Goal: Find contact information: Find contact information

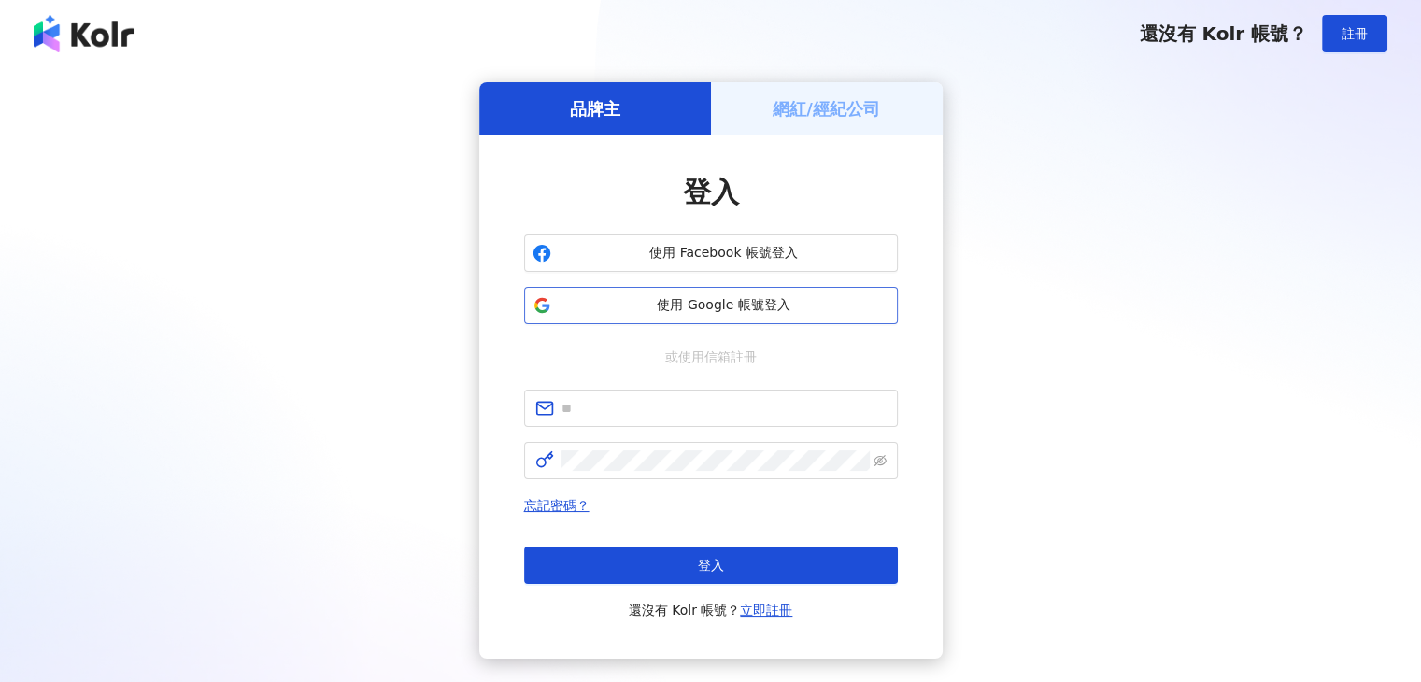
click at [811, 303] on span "使用 Google 帳號登入" at bounding box center [723, 305] width 331 height 19
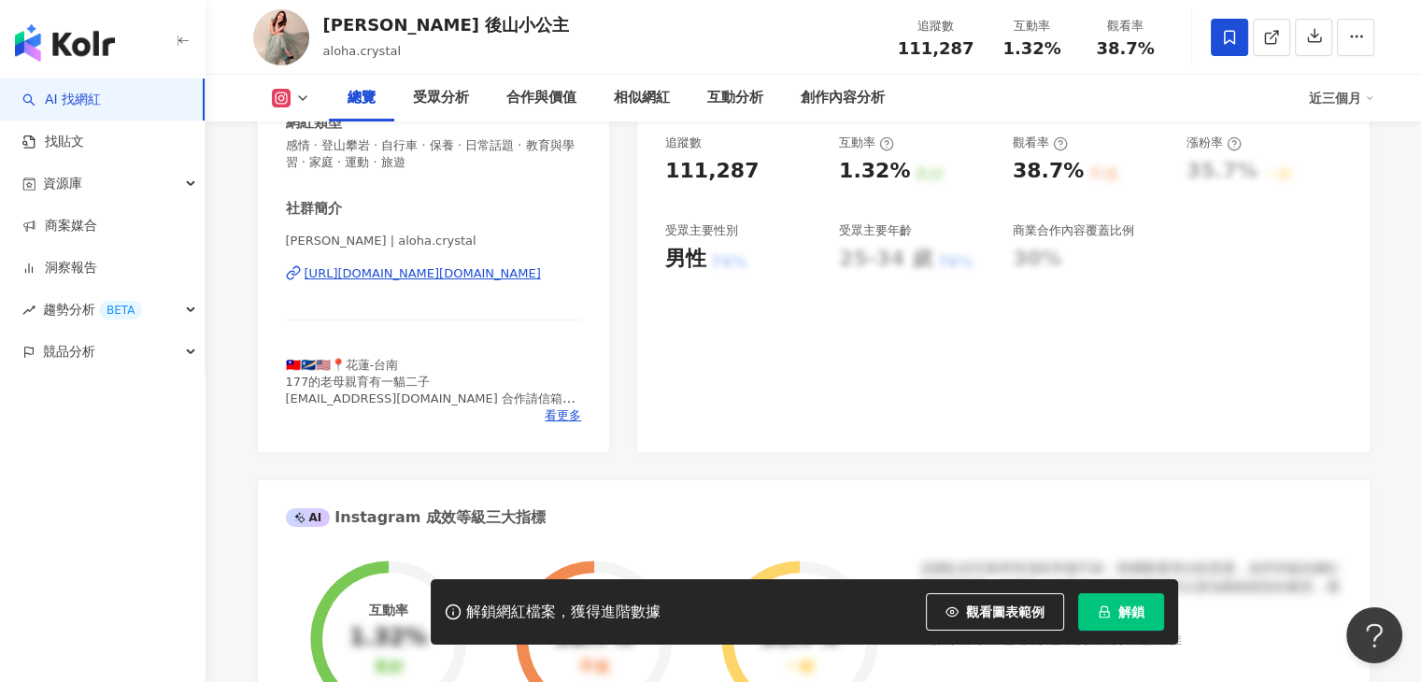
scroll to position [374, 0]
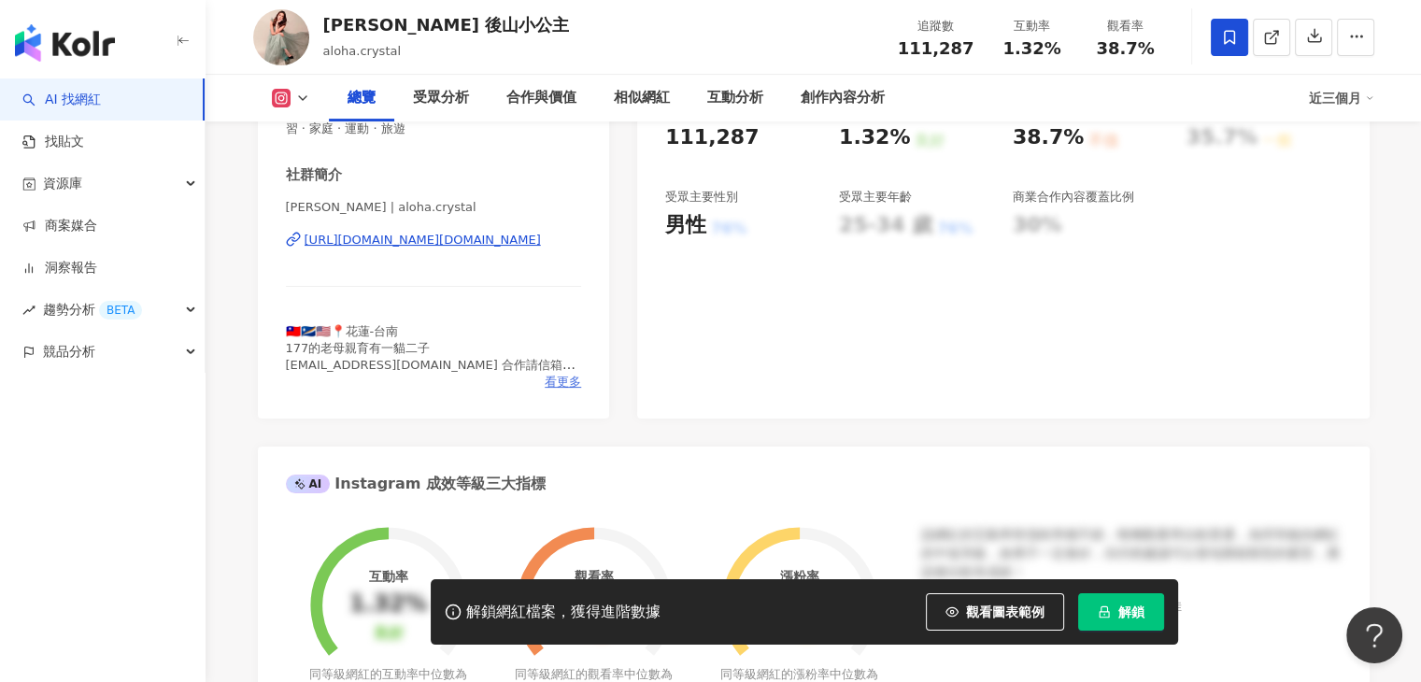
click at [553, 388] on span "看更多" at bounding box center [562, 382] width 36 height 17
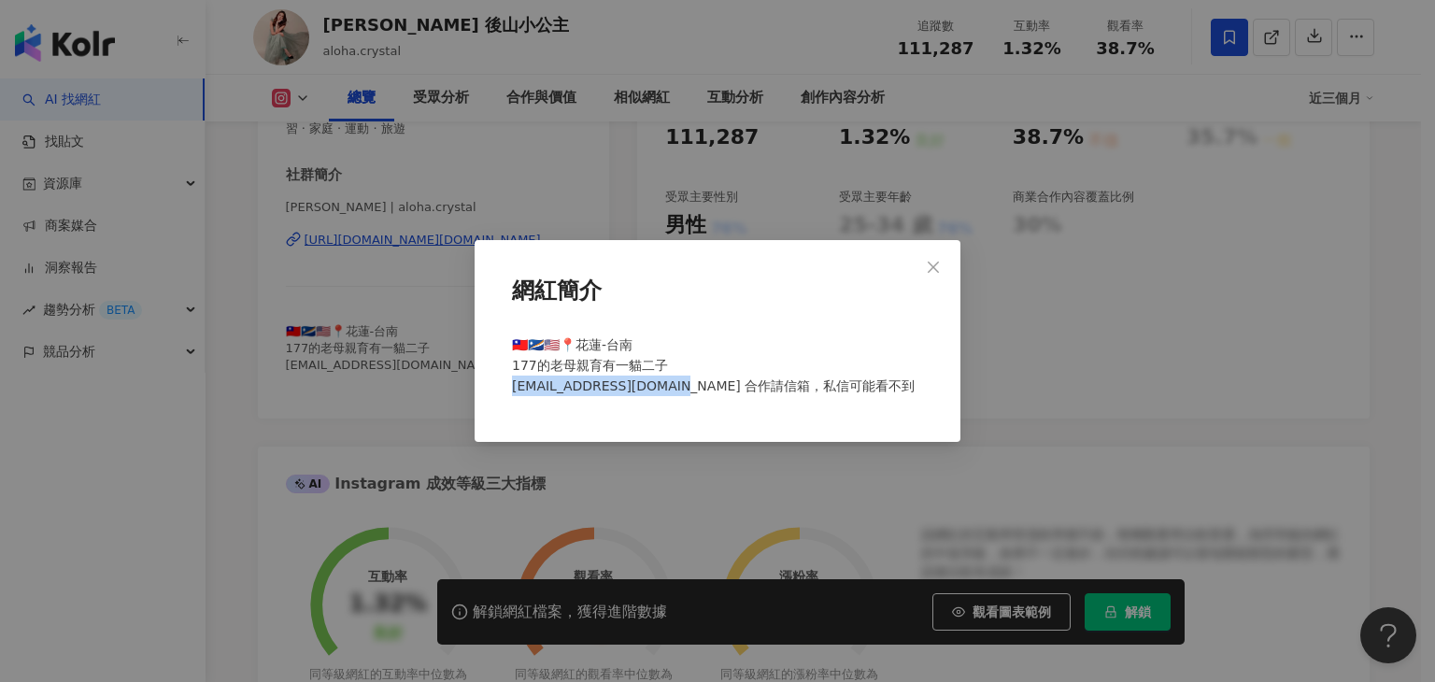
drag, startPoint x: 511, startPoint y: 391, endPoint x: 669, endPoint y: 389, distance: 157.9
click at [669, 389] on div "🇹🇼🇲🇭🇺🇸📍花蓮-台南 177的老母親育有一貓二子 hawaiiccyang@gmail.com 合作請信箱，私信可能看不到" at bounding box center [717, 373] width 426 height 92
copy span "cyang@gmail.com 合作請信箱，"
click at [941, 262] on span "Close" at bounding box center [932, 267] width 37 height 15
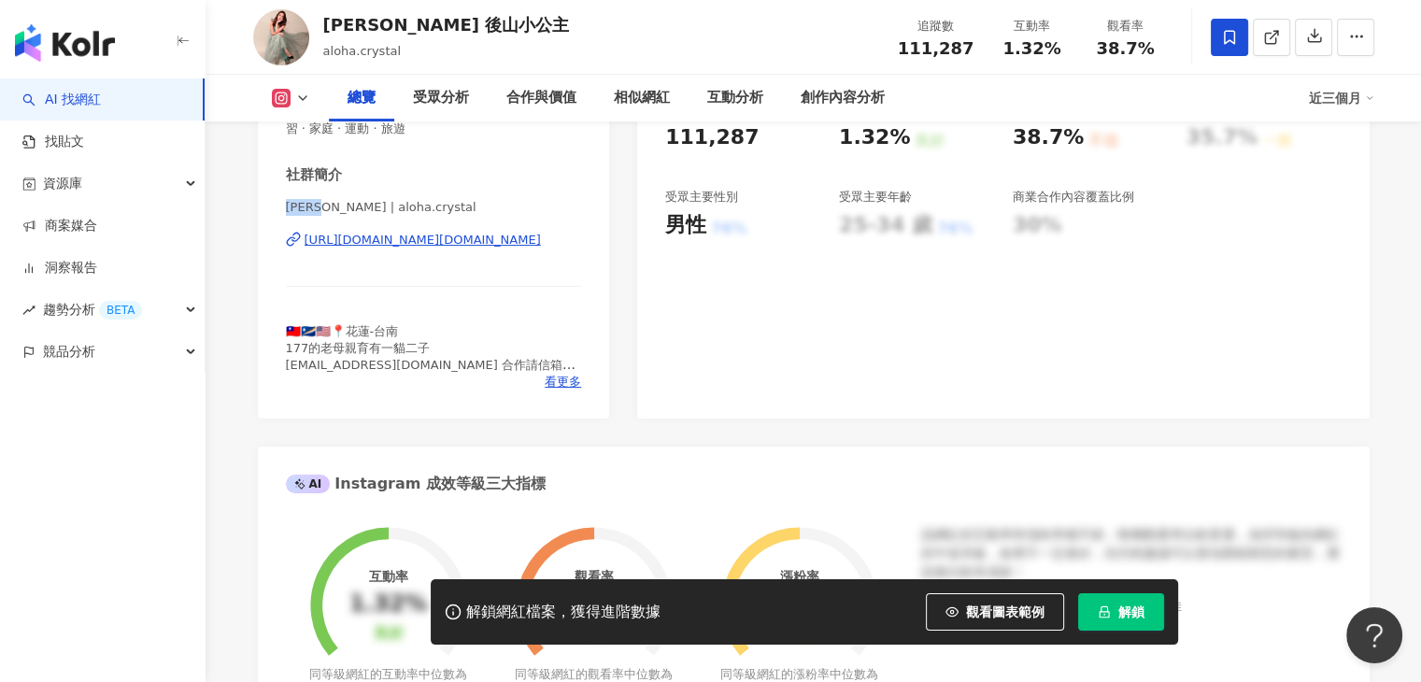
drag, startPoint x: 345, startPoint y: 209, endPoint x: 287, endPoint y: 218, distance: 58.5
click at [287, 218] on div "後山小公主 | aloha.crystal https://www.instagram.com/aloha.crystal/" at bounding box center [434, 253] width 296 height 109
copy span "後山小公主"
click at [501, 190] on div "社群簡介 後山小公主 | aloha.crystal https://www.instagram.com/aloha.crystal/ 🇹🇼🇲🇭🇺🇸📍花蓮-台…" at bounding box center [434, 277] width 296 height 225
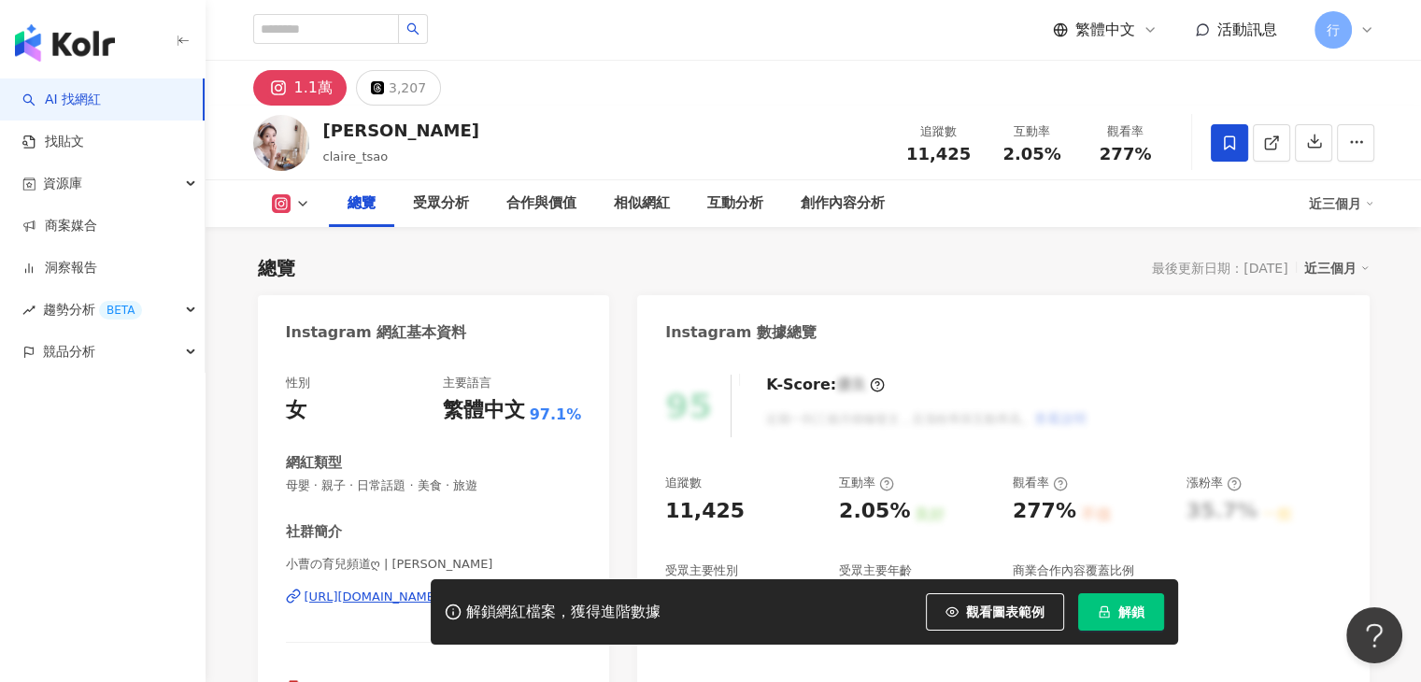
scroll to position [374, 0]
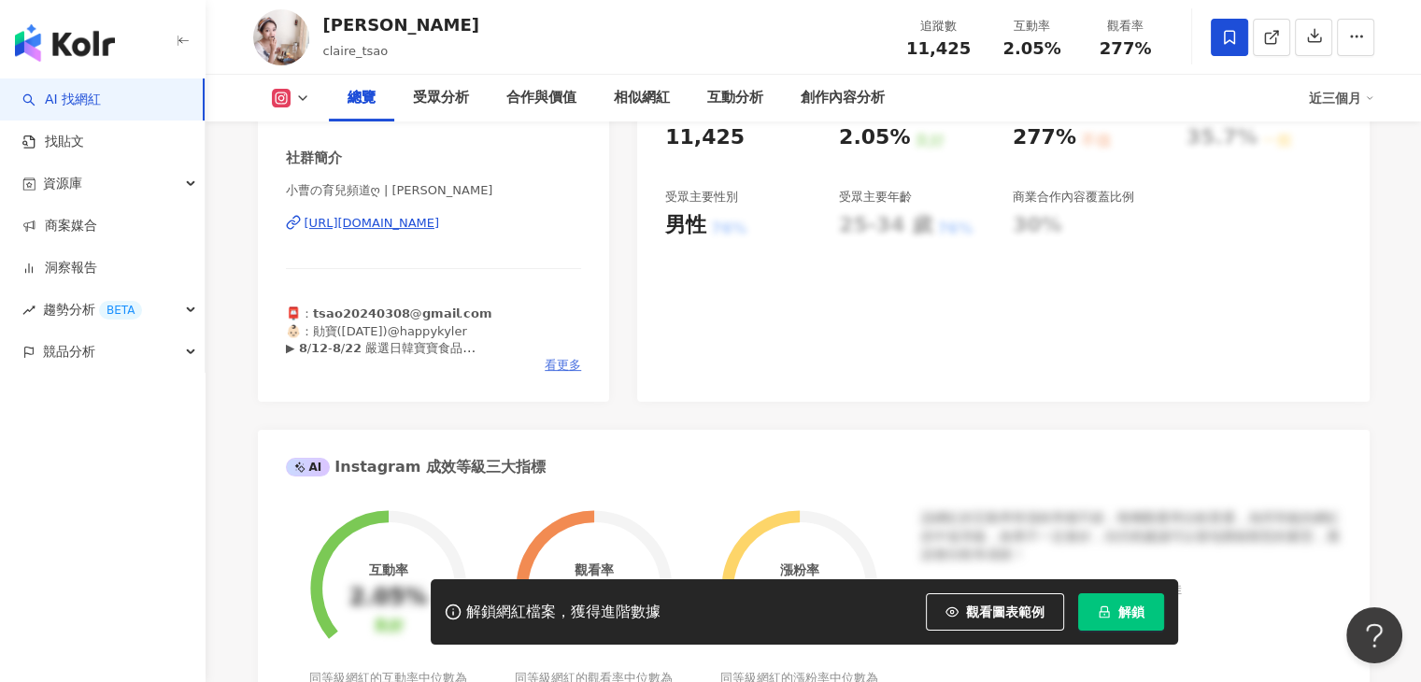
click at [554, 360] on span "看更多" at bounding box center [562, 365] width 36 height 17
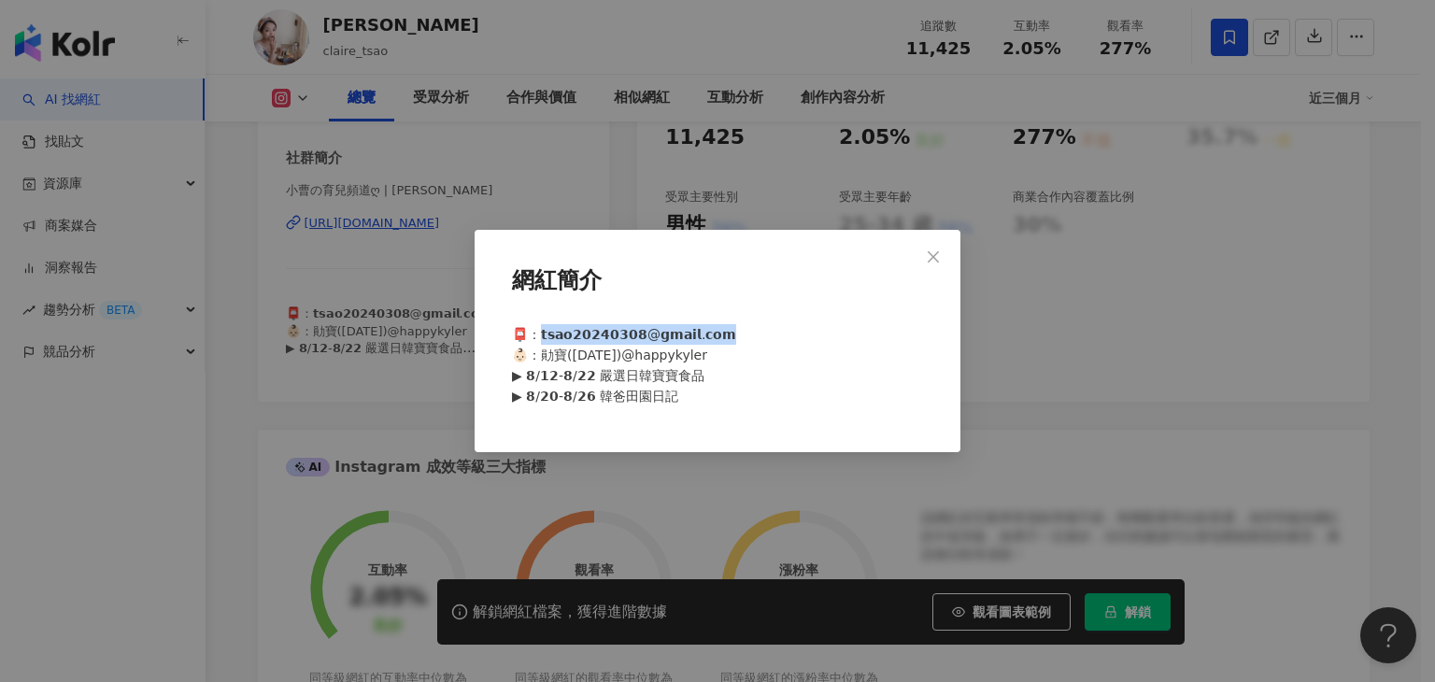
drag, startPoint x: 711, startPoint y: 330, endPoint x: 552, endPoint y: 333, distance: 158.8
click at [544, 335] on div "📮：𝘁𝘀𝗮𝗼𝟮𝟬𝟮𝟰𝟬𝟯𝟬𝟴@𝗴𝗺𝗮𝗶𝗹.𝗰𝗼𝗺 👶🏻：勛寶(𝟮𝟬𝟮𝟰.𝟯.𝟴)@happykyler ▶ 𝟴/𝟭𝟮-𝟴/𝟮𝟮 嚴選日韓寶寶食品 ▶ 𝟴/𝟮𝟬…" at bounding box center [717, 373] width 426 height 113
copy span "𝘀𝗮𝗼𝟮𝟬𝟮𝟰𝟬𝟯𝟬𝟴@𝗴𝗺𝗮𝗶𝗹.𝗰𝗼𝗺 👶🏻：勛寶(𝟮𝟬𝟮𝟰.𝟯.𝟴)@happ"
click at [629, 315] on div "網紅簡介" at bounding box center [717, 288] width 426 height 57
click at [936, 263] on button "Close" at bounding box center [932, 256] width 37 height 37
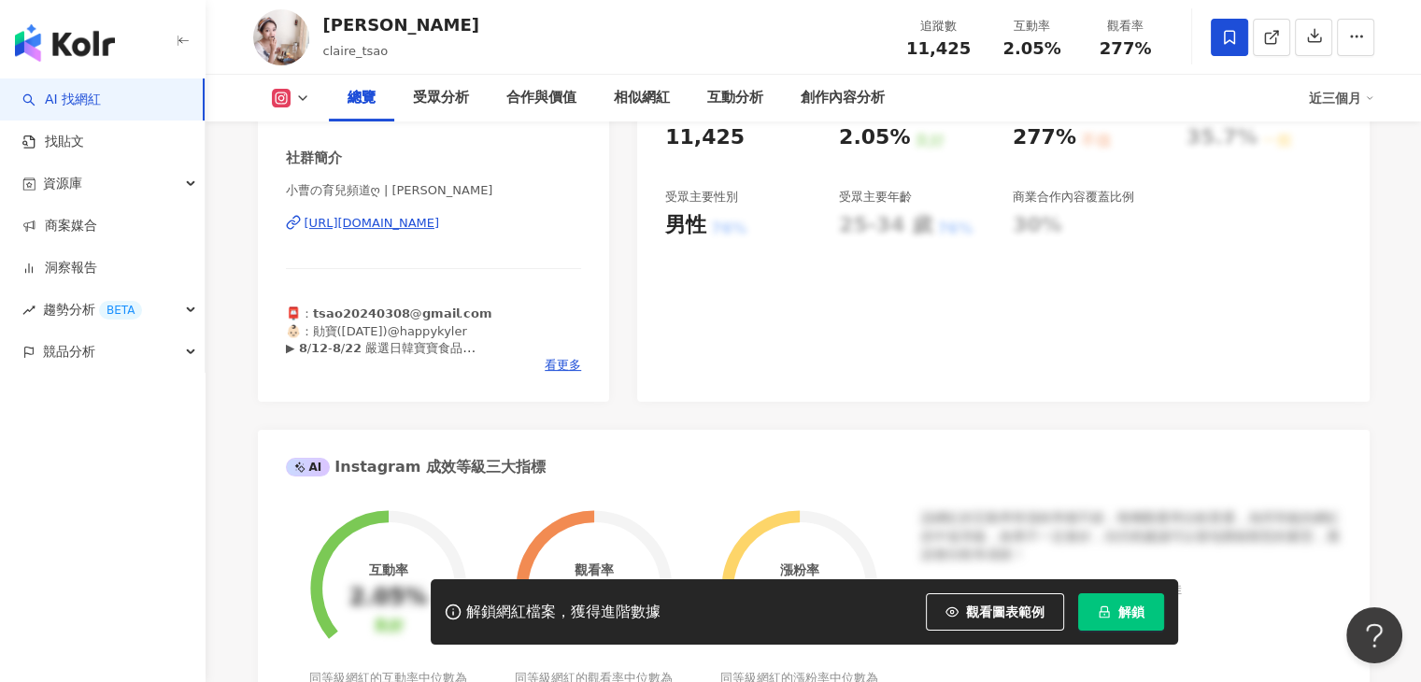
drag, startPoint x: 510, startPoint y: 233, endPoint x: 486, endPoint y: 229, distance: 24.6
click at [552, 363] on span "看更多" at bounding box center [562, 365] width 36 height 17
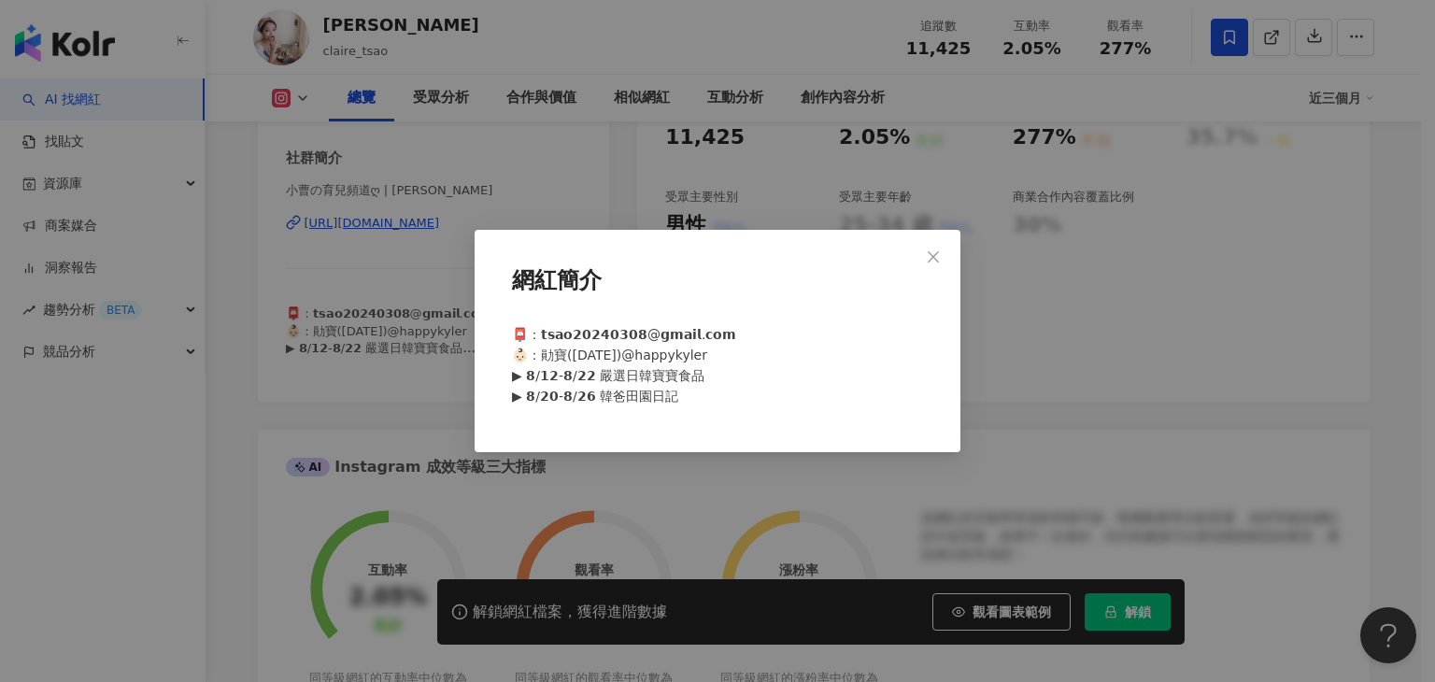
click at [1074, 323] on div "網紅簡介 📮：𝘁𝘀𝗮𝗼𝟮𝟬𝟮𝟰𝟬𝟯𝟬𝟴@𝗴𝗺𝗮𝗶𝗹.𝗰𝗼𝗺 👶🏻：勛寶(𝟮𝟬𝟮𝟰.𝟯.𝟴)@happykyler ▶ 𝟴/𝟭𝟮-𝟴/𝟮𝟮 嚴選日韓寶寶食品 ▶…" at bounding box center [717, 341] width 1435 height 682
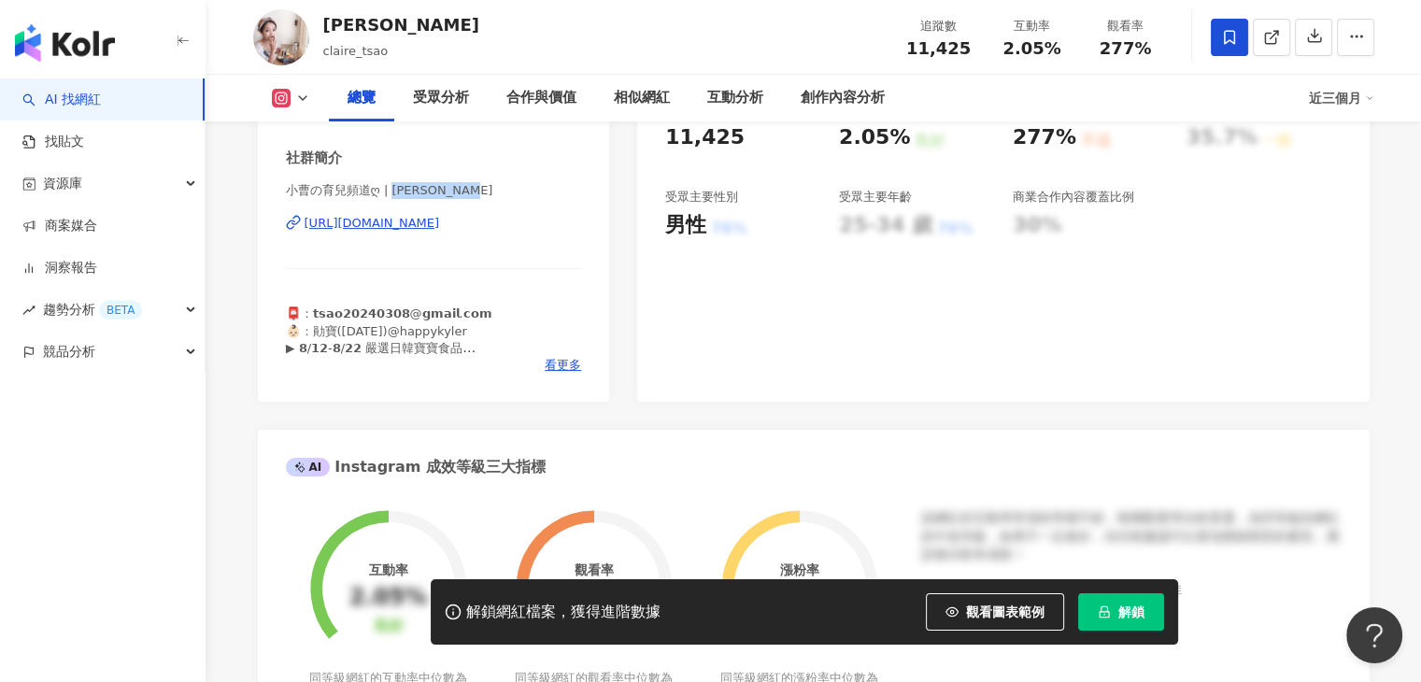
drag, startPoint x: 452, startPoint y: 191, endPoint x: 388, endPoint y: 195, distance: 64.5
click at [388, 195] on span "小曹の育兒頻道ღ | claire_tsao" at bounding box center [434, 190] width 296 height 17
copy span "claire_tsao"
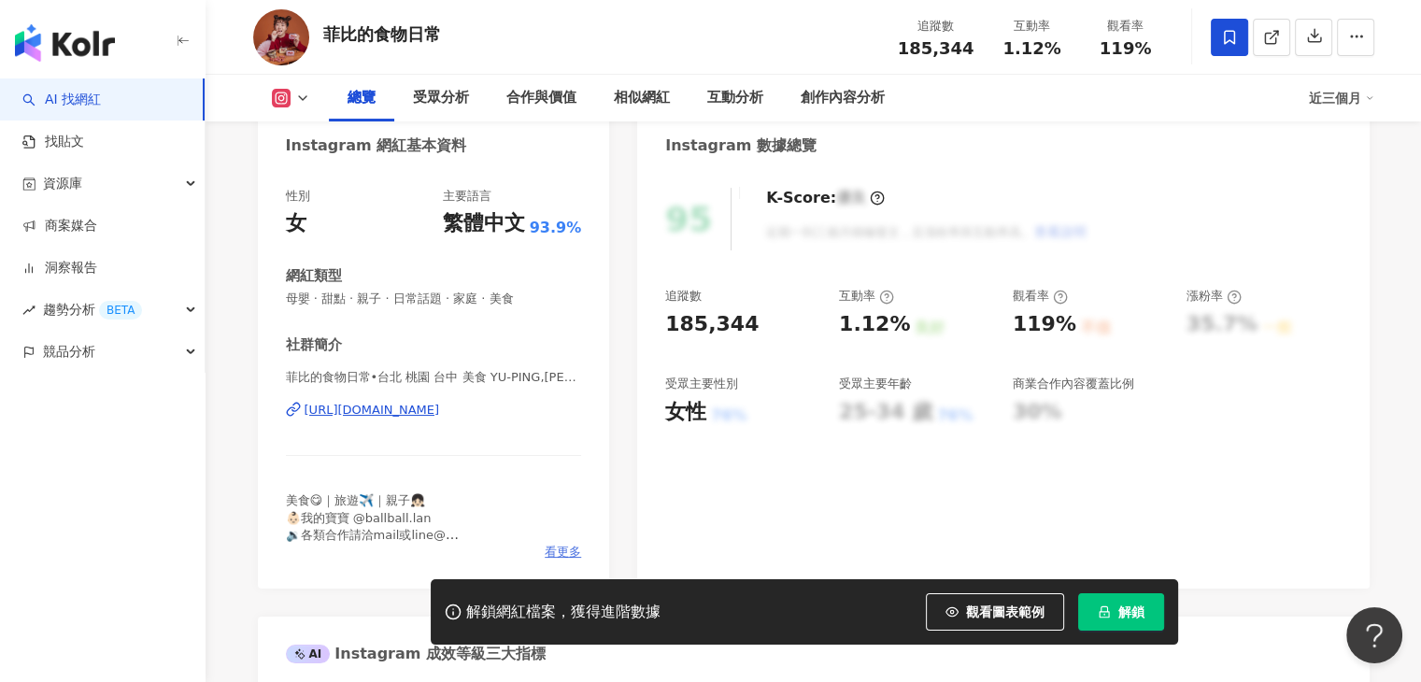
click at [571, 552] on span "看更多" at bounding box center [562, 552] width 36 height 17
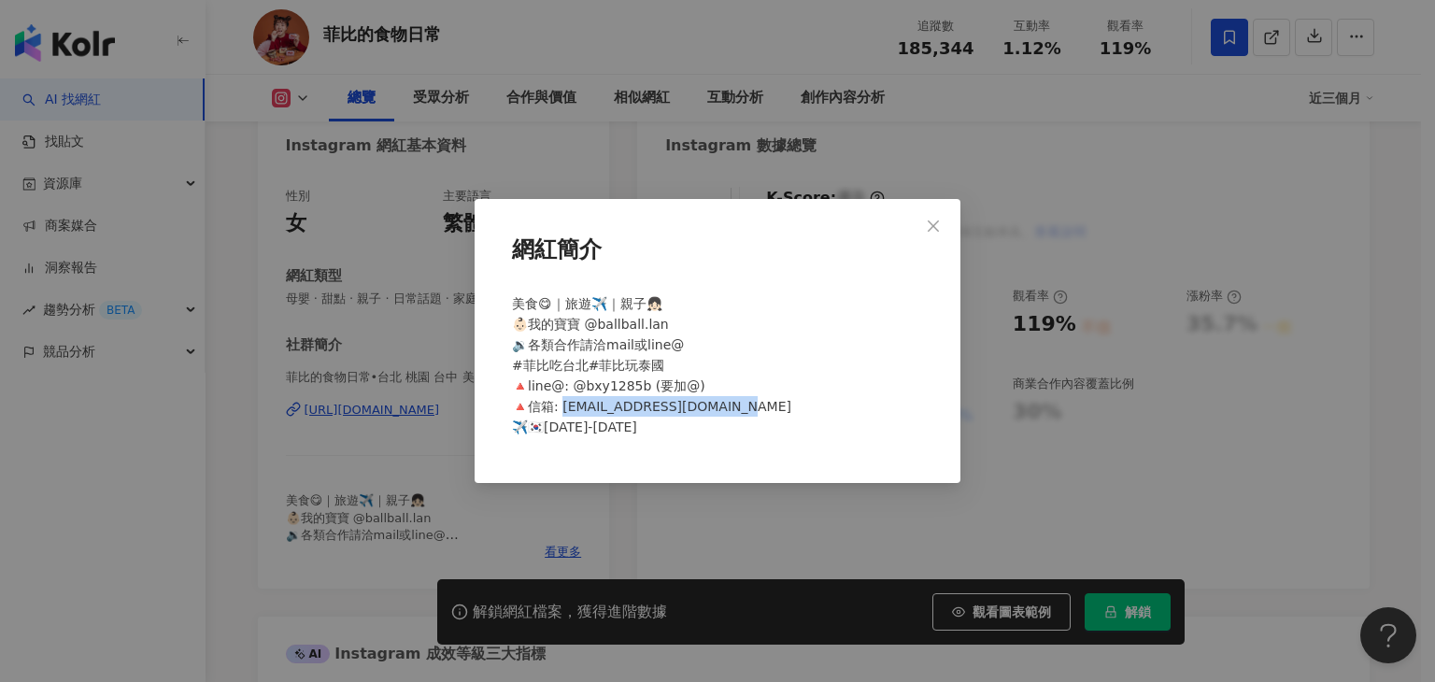
drag, startPoint x: 561, startPoint y: 408, endPoint x: 747, endPoint y: 407, distance: 185.9
click at [747, 407] on div "美食😋｜旅遊✈️｜親子👧🏻 👶🏻我的寶寶 @ballball.lan 🔉各類合作請洽mail或line@ #菲比吃台北#菲比玩泰國 🔺line@: @bxy1…" at bounding box center [717, 373] width 426 height 175
copy span "odaily@gmail.com ✈️🇰🇷Sep"
click at [940, 225] on icon "close" at bounding box center [933, 226] width 15 height 15
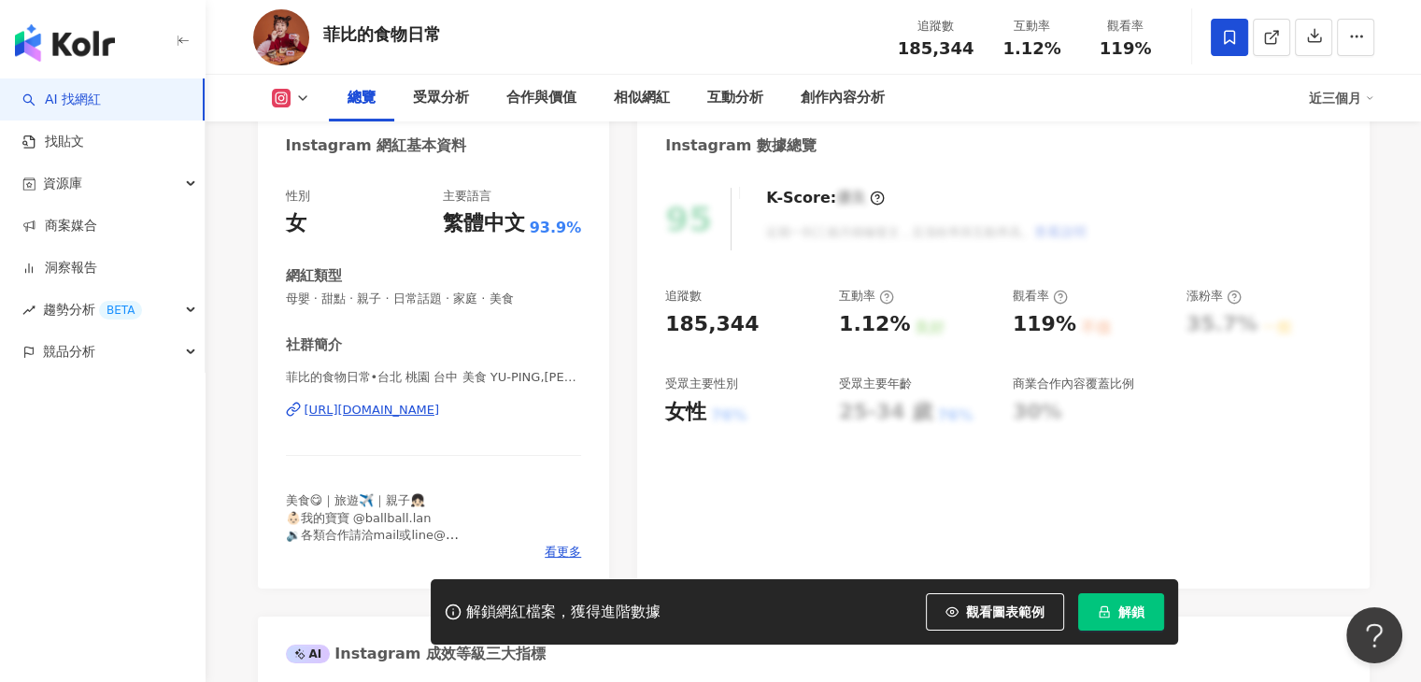
click at [1110, 210] on div "95 K-Score : 優良 近期一到三個月積極發文，且漲粉率與互動率高。 查看說明" at bounding box center [1002, 219] width 675 height 63
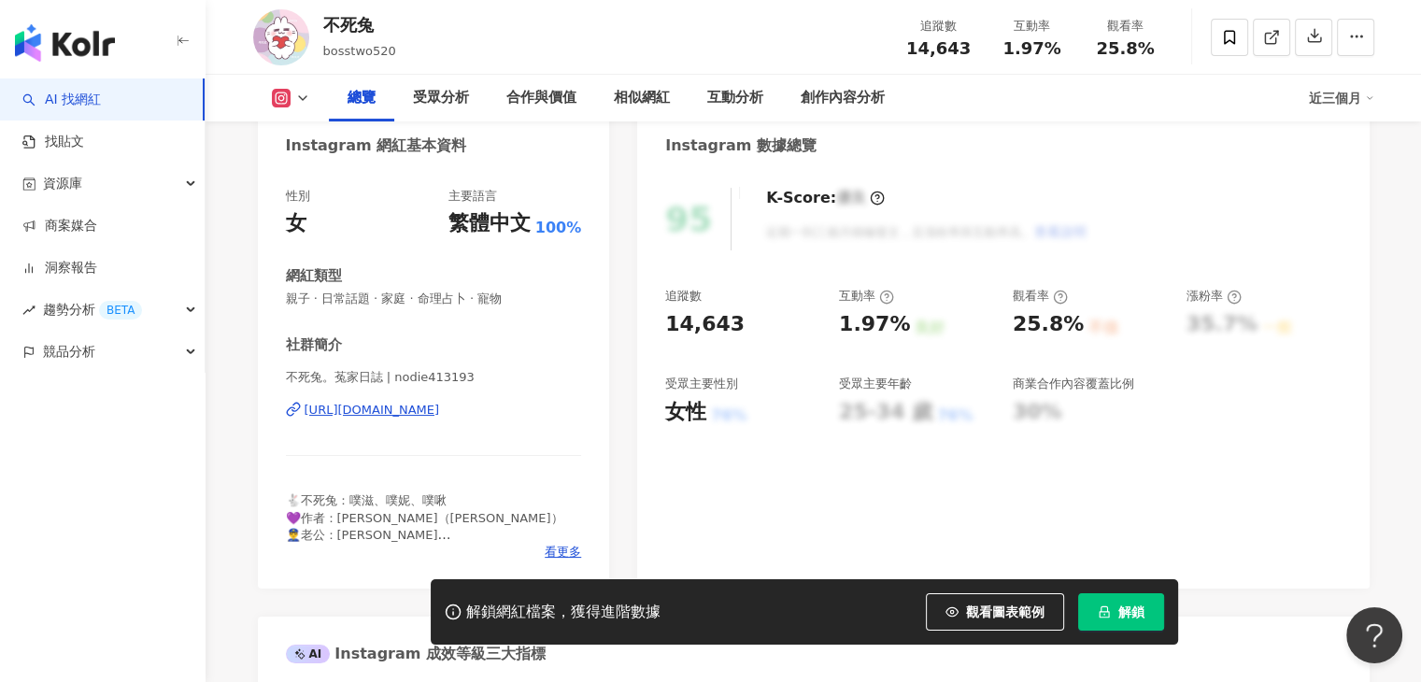
scroll to position [374, 0]
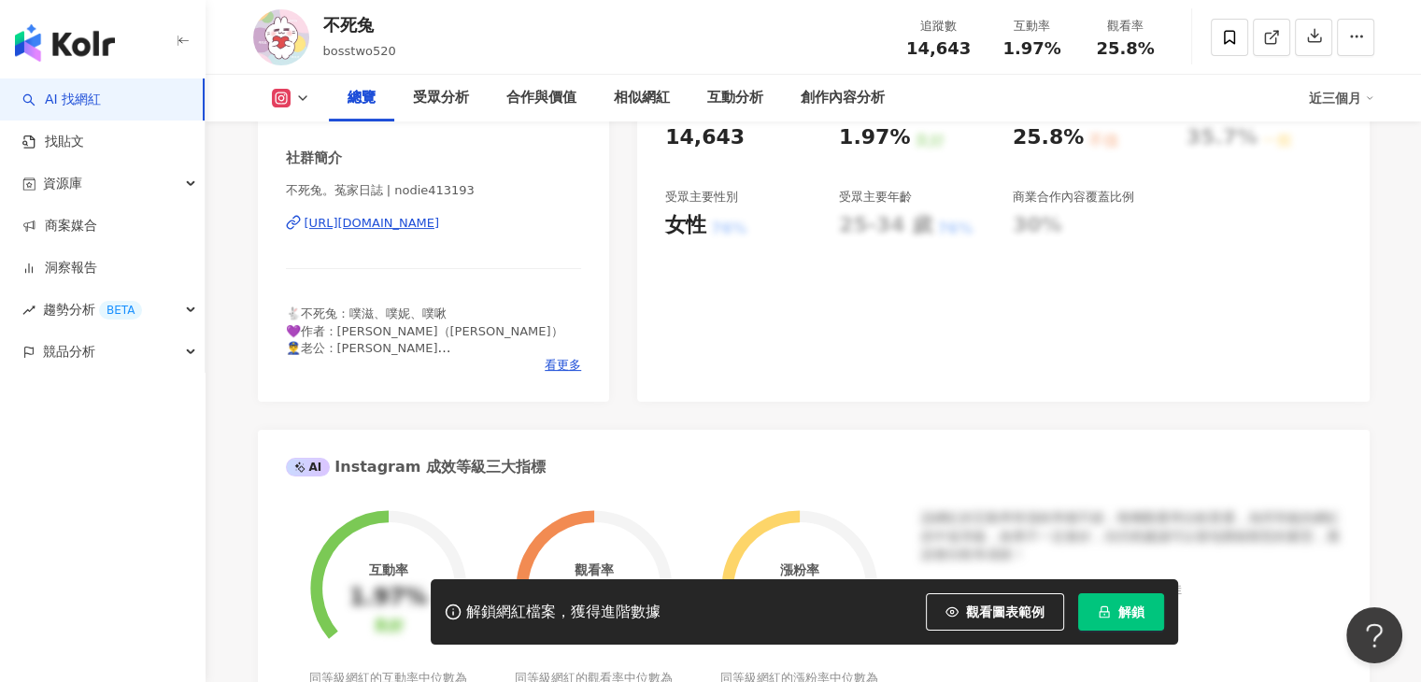
click at [564, 355] on div "🐇不死兔：噗滋、噗妮、噗啾 💜作者：阿菟（Jinna） 👮‍♂️老公：柴尼 👶🏻兒子：柴少爺 @dn_n0507 🐈‍⬛寵物：黑貓露娜、白貓米米 ✍🏻圖像授權…" at bounding box center [434, 330] width 296 height 51
click at [564, 356] on div "🐇不死兔：噗滋、噗妮、噗啾 💜作者：阿菟（Jinna） 👮‍♂️老公：柴尼 👶🏻兒子：柴少爺 @dn_n0507 🐈‍⬛寵物：黑貓露娜、白貓米米 ✍🏻圖像授權…" at bounding box center [434, 330] width 296 height 51
click at [562, 358] on span "看更多" at bounding box center [562, 365] width 36 height 17
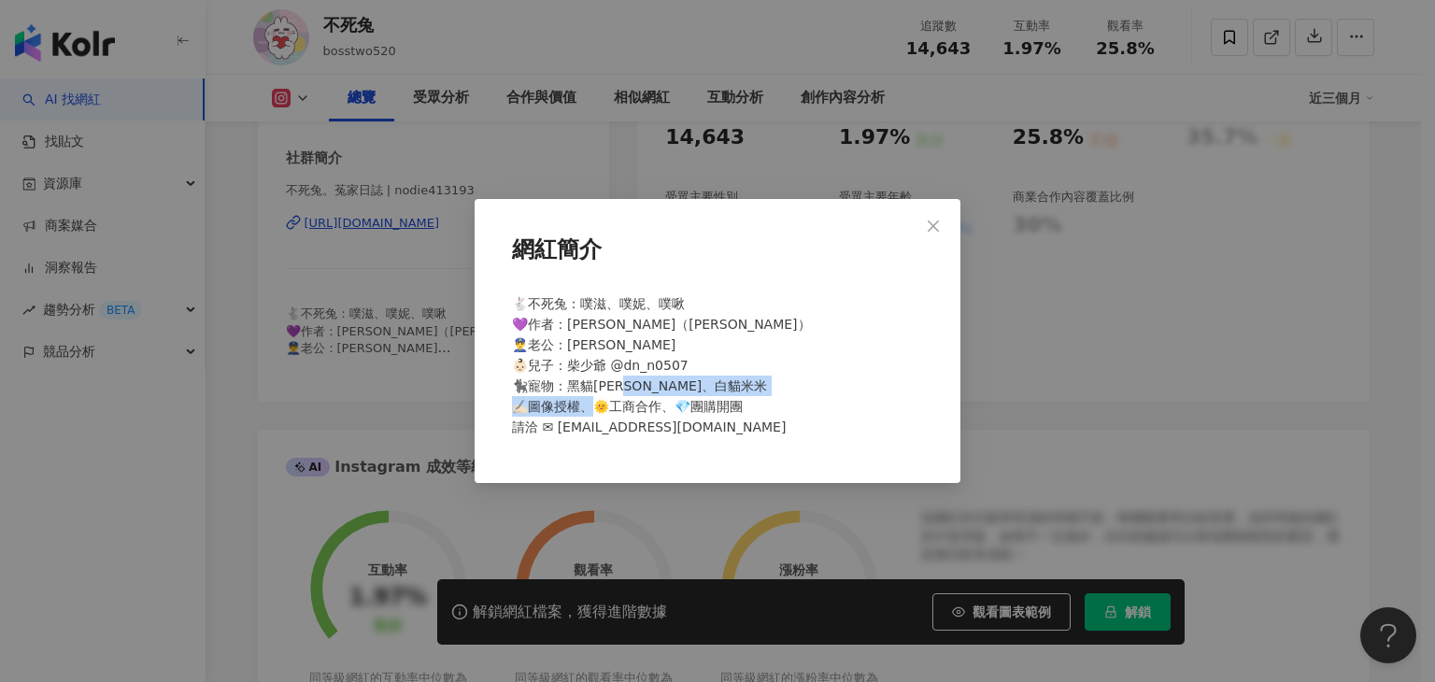
drag, startPoint x: 716, startPoint y: 431, endPoint x: 552, endPoint y: 431, distance: 164.4
click at [552, 431] on div "🐇不死兔：噗滋、噗妮、噗啾 💜作者：阿菟（Jinna） 👮‍♂️老公：柴尼 👶🏻兒子：柴少爺 @dn_n0507 🐈‍⬛寵物：黑貓露娜、白貓米米 ✍🏻圖像授權…" at bounding box center [717, 373] width 426 height 175
copy span "1991@gmail.com"
click at [931, 220] on icon "close" at bounding box center [933, 226] width 15 height 15
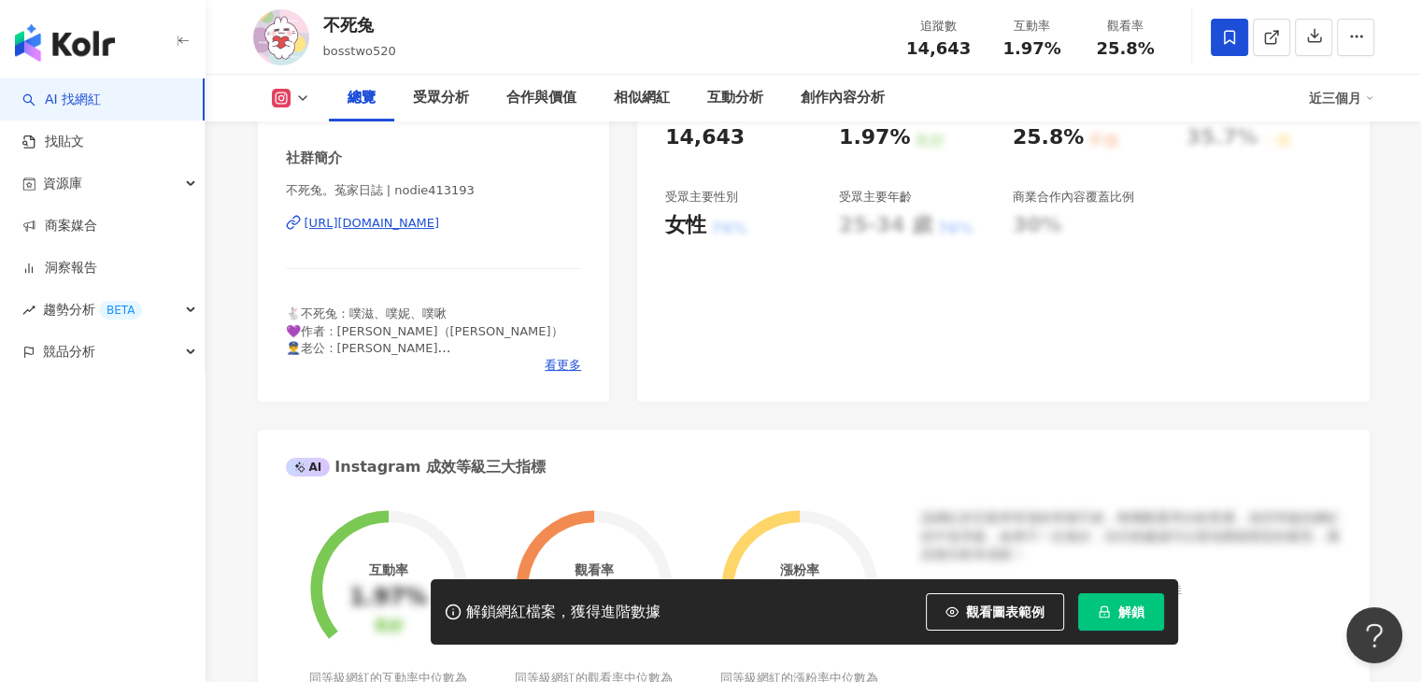
click at [1221, 44] on icon at bounding box center [1229, 37] width 17 height 17
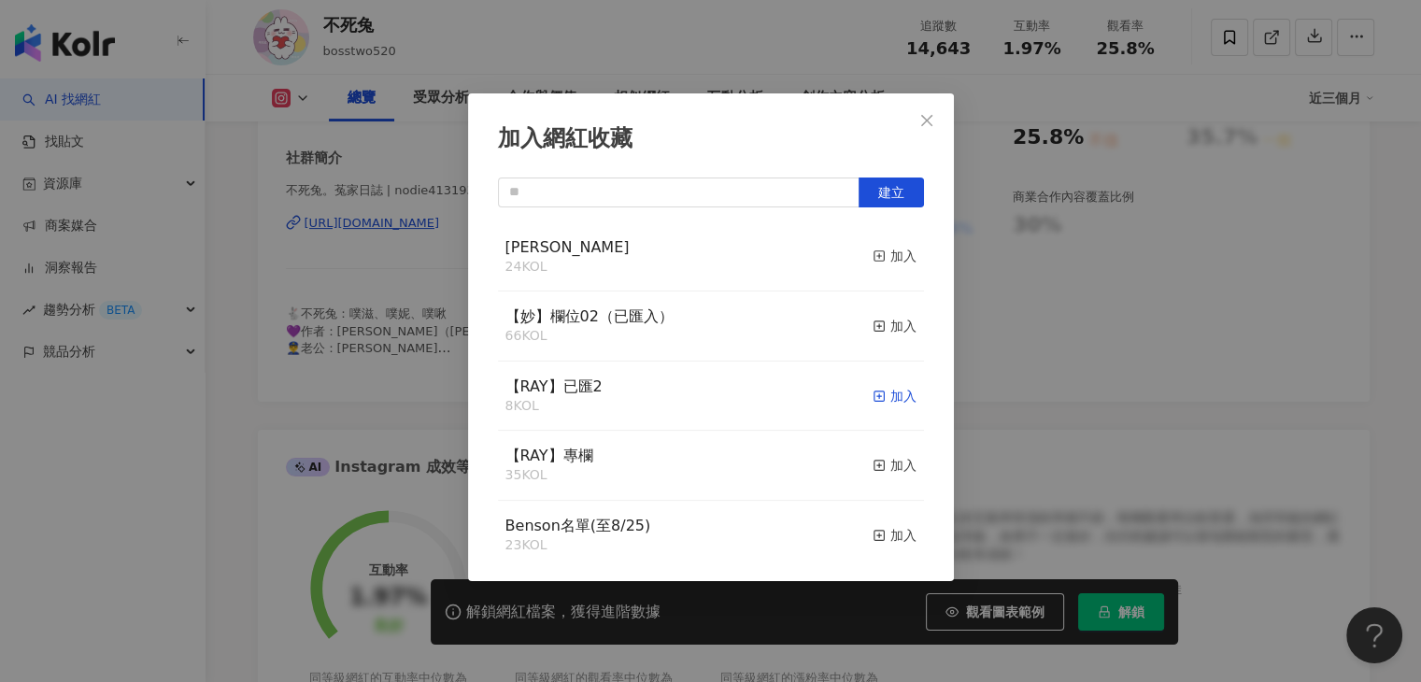
click at [874, 393] on div "加入" at bounding box center [894, 396] width 44 height 21
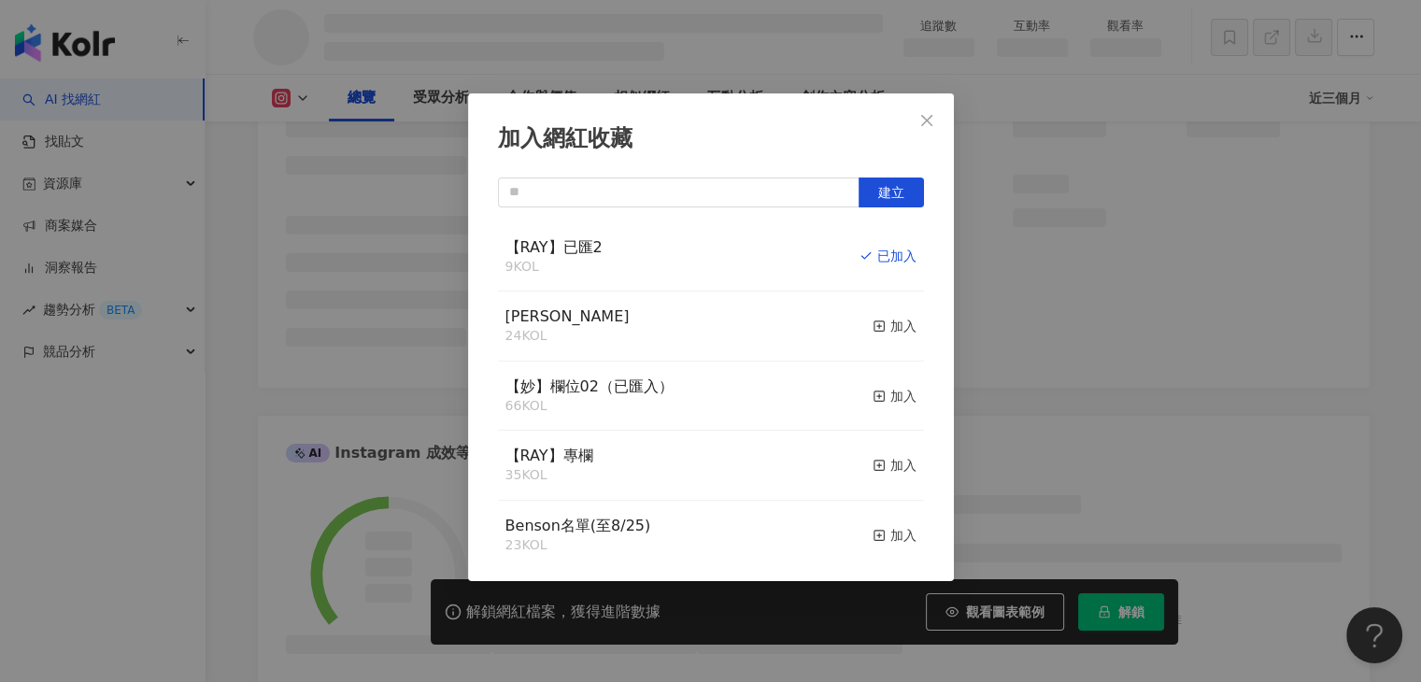
click at [930, 120] on icon "close" at bounding box center [926, 120] width 15 height 15
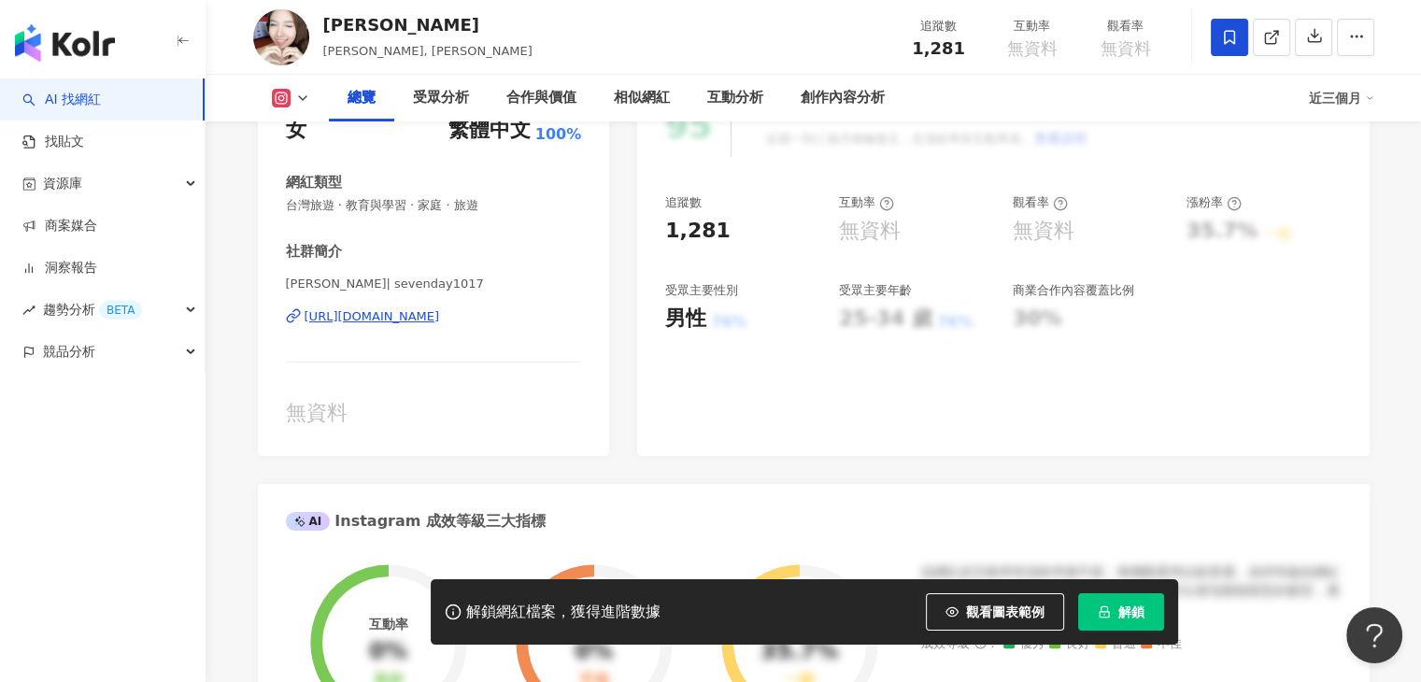
click at [296, 102] on icon at bounding box center [302, 98] width 15 height 15
click at [303, 177] on button "Facebook" at bounding box center [319, 176] width 112 height 26
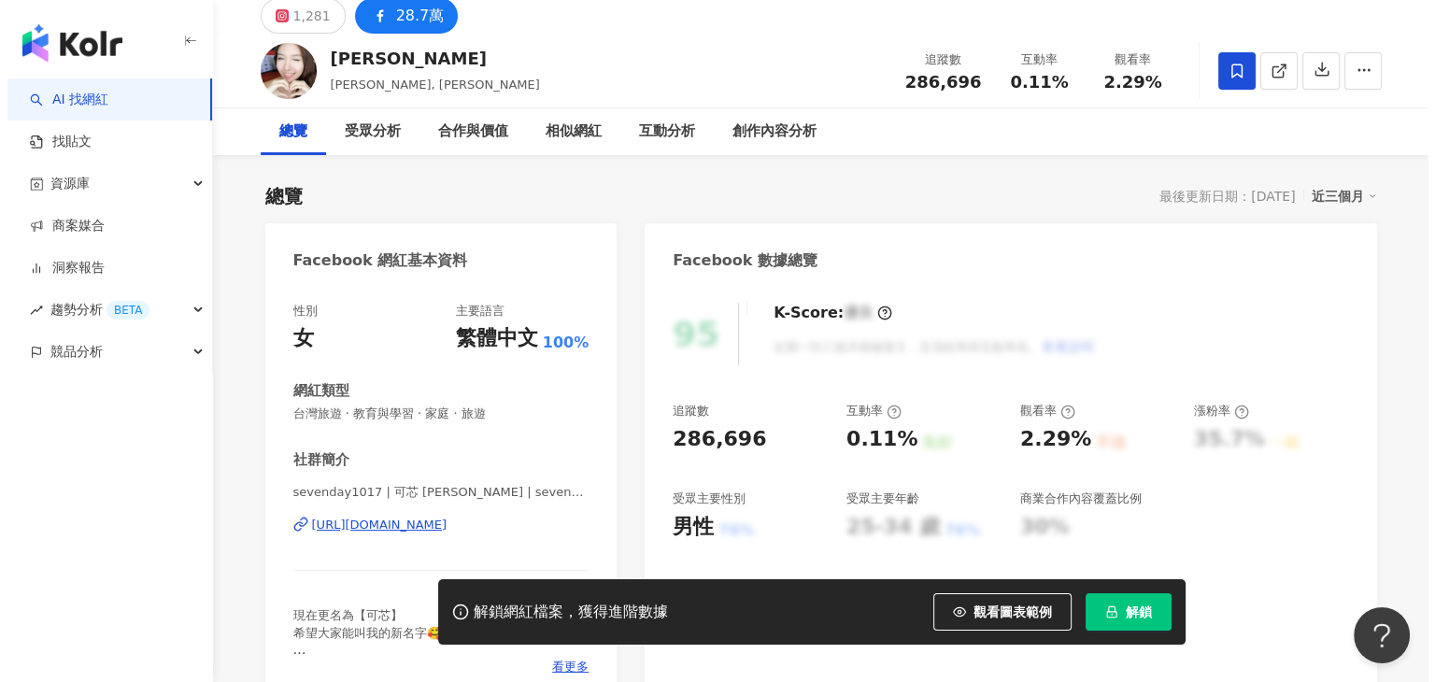
scroll to position [280, 0]
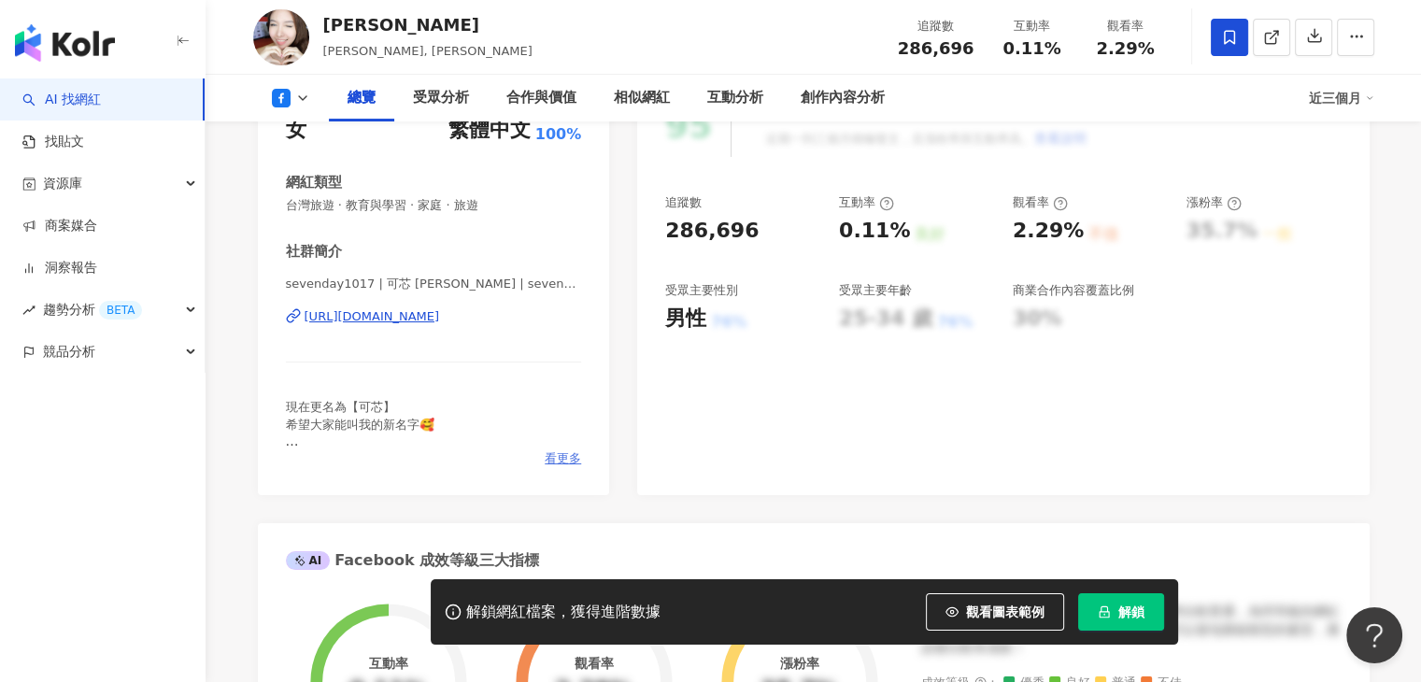
click at [564, 454] on span "看更多" at bounding box center [562, 458] width 36 height 17
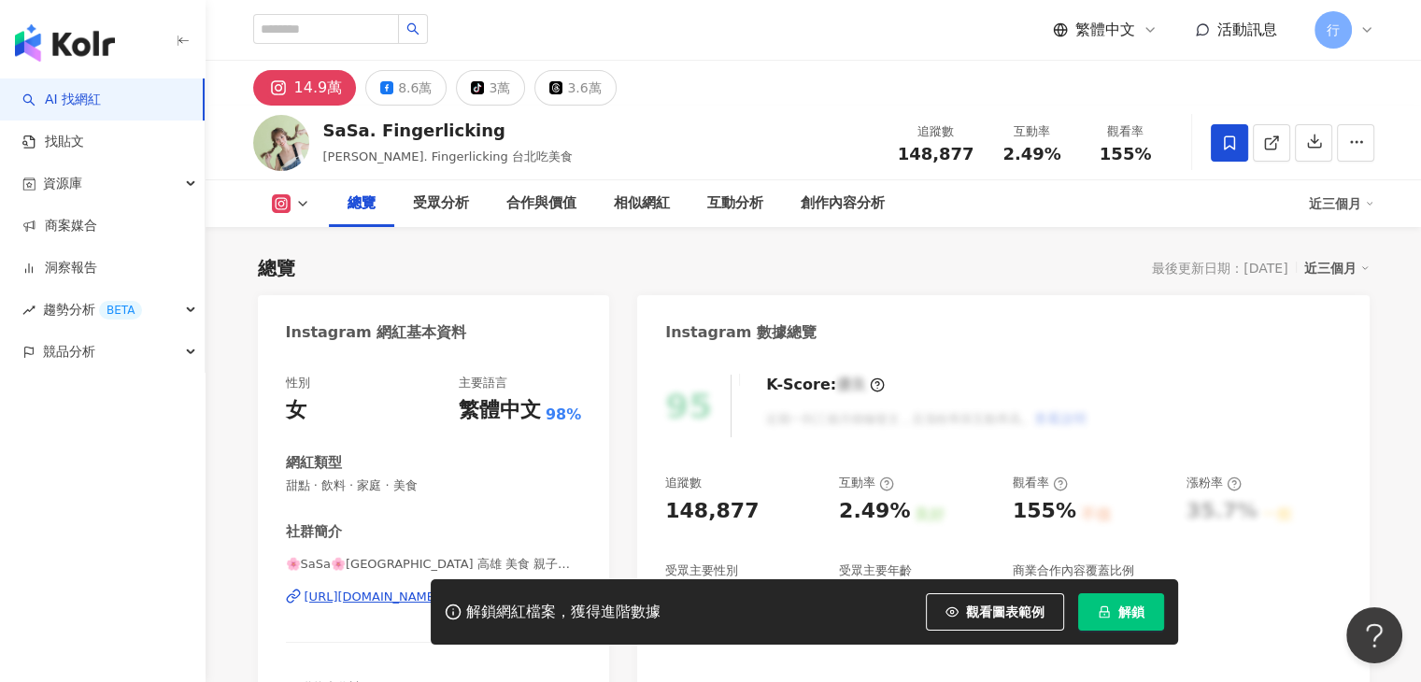
scroll to position [280, 0]
